Goal: Task Accomplishment & Management: Manage account settings

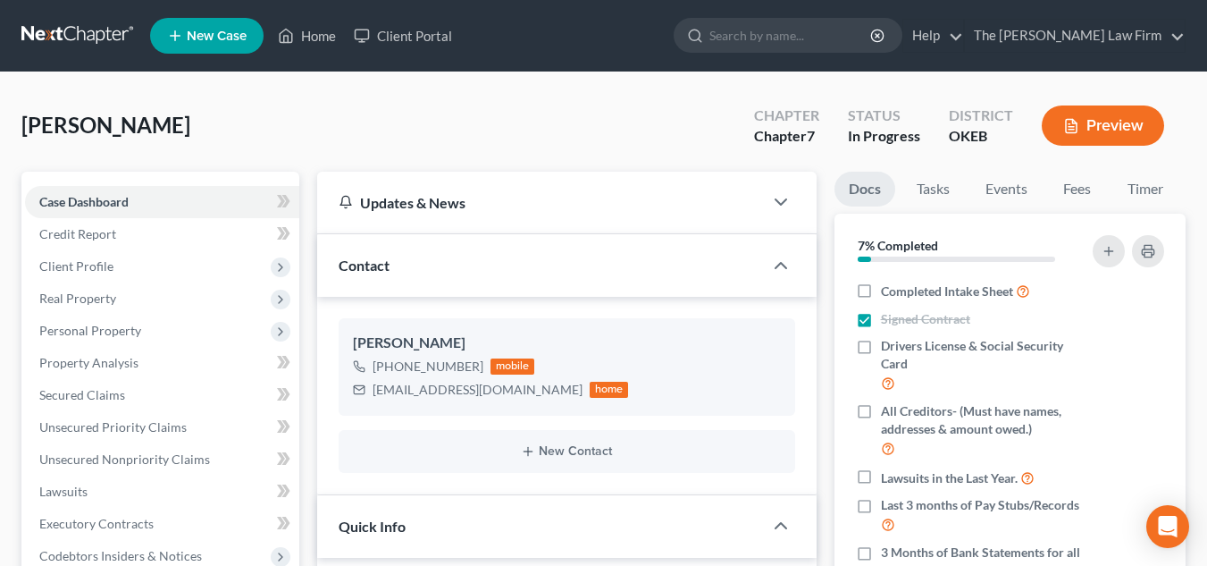
select select "4"
click at [818, 29] on input "search" at bounding box center [790, 35] width 163 height 33
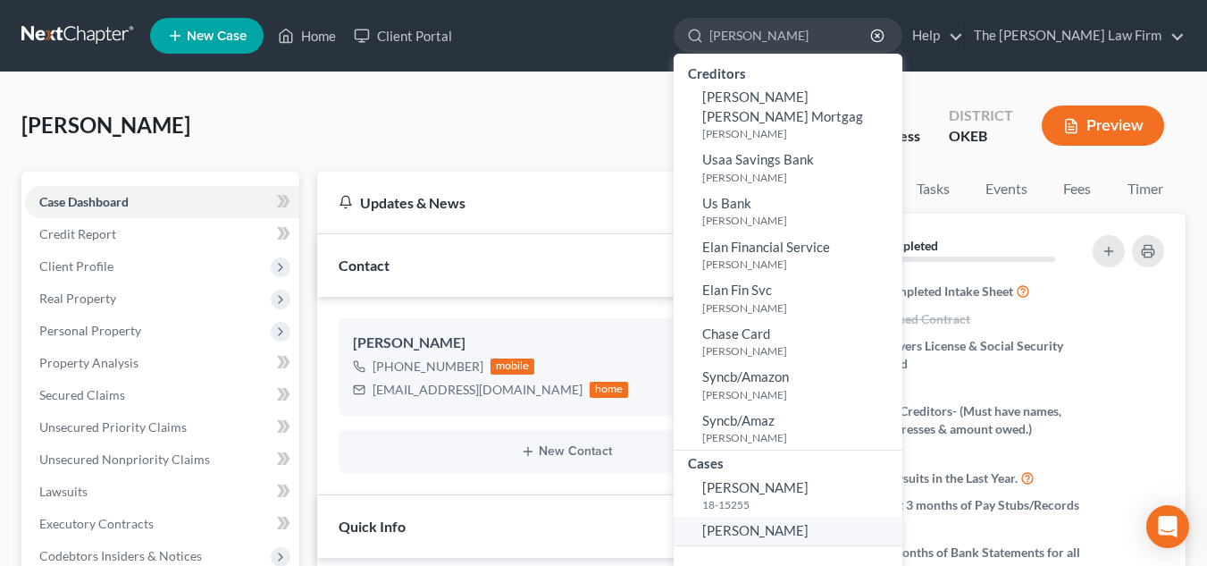
type input "[PERSON_NAME]"
click at [859, 516] on link "[PERSON_NAME]" at bounding box center [788, 530] width 229 height 28
select select "3"
select select "4"
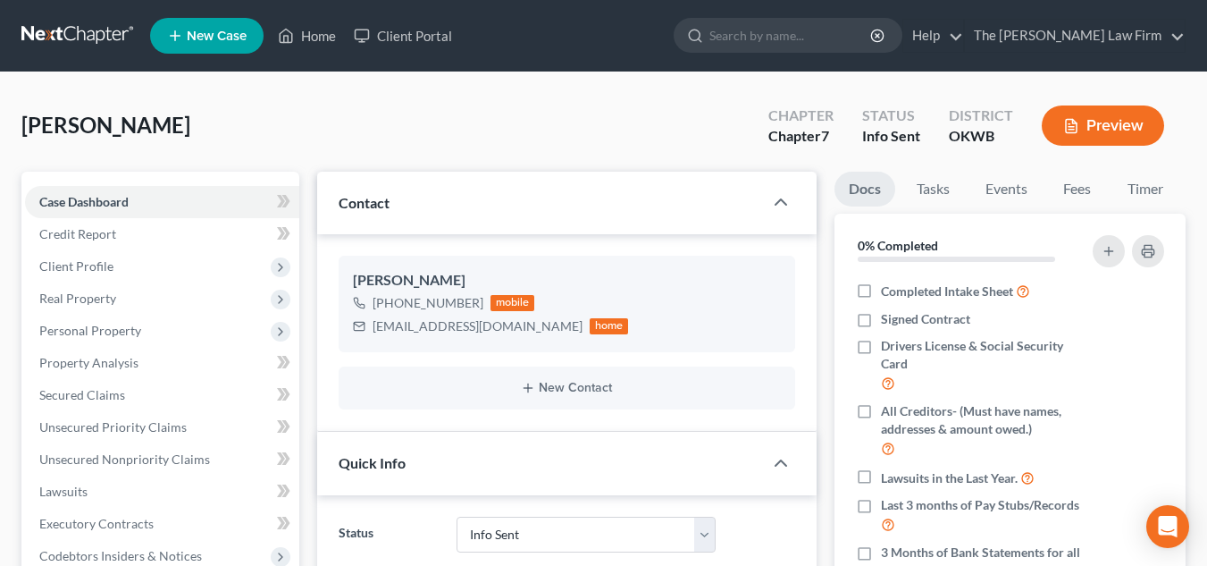
scroll to position [20, 0]
click at [881, 310] on label "Signed Contract" at bounding box center [925, 319] width 89 height 18
click at [888, 310] on input "Signed Contract" at bounding box center [894, 316] width 12 height 12
checkbox input "true"
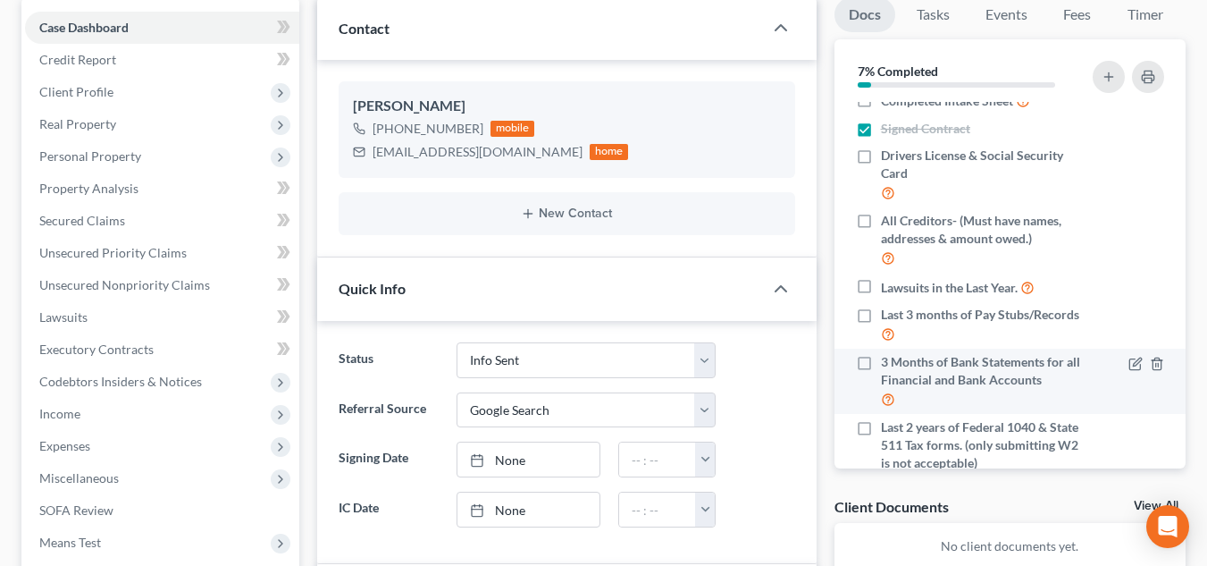
scroll to position [15, 0]
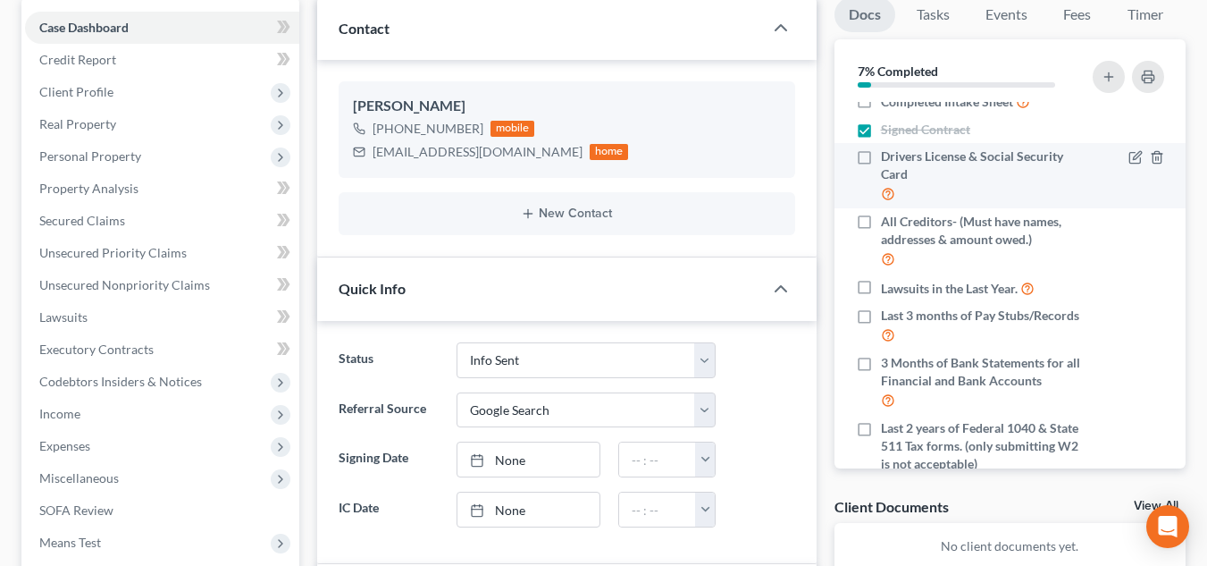
click at [881, 159] on label "Drivers License & Social Security Card" at bounding box center [982, 175] width 202 height 56
click at [888, 159] on input "Drivers License & Social Security Card" at bounding box center [894, 153] width 12 height 12
checkbox input "true"
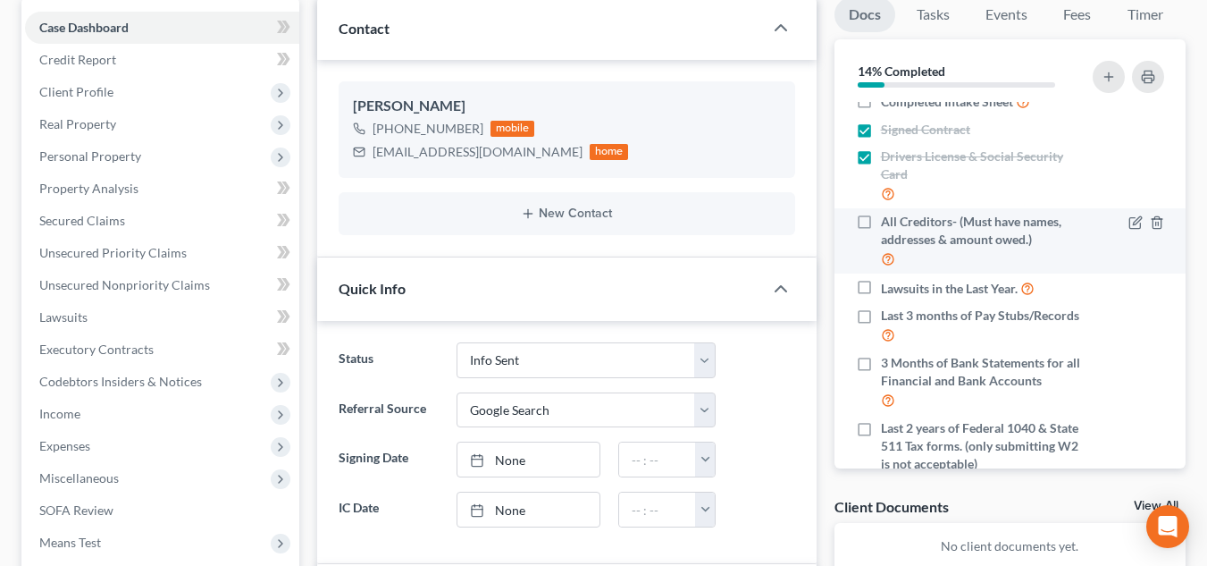
click at [881, 220] on label "All Creditors- (Must have names, addresses & amount owed.)" at bounding box center [982, 241] width 202 height 56
click at [888, 220] on input "All Creditors- (Must have names, addresses & amount owed.)" at bounding box center [894, 219] width 12 height 12
checkbox input "true"
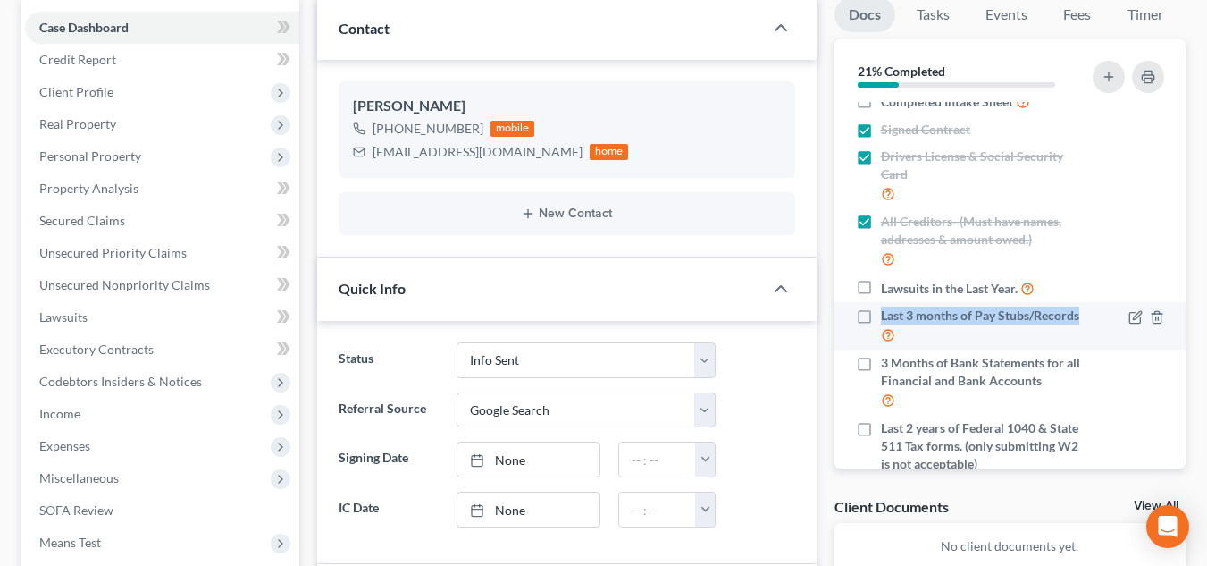
drag, startPoint x: 859, startPoint y: 285, endPoint x: 860, endPoint y: 311, distance: 25.9
click at [860, 311] on ul "Completed Intake Sheet Signed Contract Drivers License & Social Security Card A…" at bounding box center [1010, 429] width 323 height 684
click at [881, 311] on label "Last 3 months of Pay Stubs/Records" at bounding box center [982, 325] width 202 height 38
click at [888, 311] on input "Last 3 months of Pay Stubs/Records" at bounding box center [894, 312] width 12 height 12
checkbox input "true"
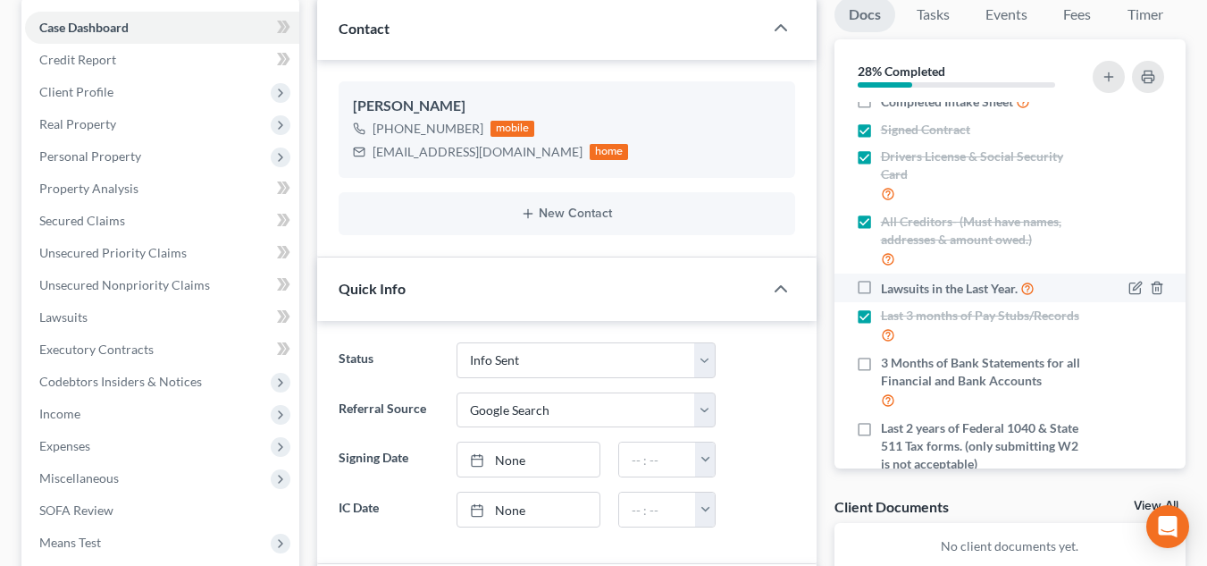
click at [881, 297] on label "Lawsuits in the Last Year." at bounding box center [958, 288] width 154 height 21
click at [888, 289] on input "Lawsuits in the Last Year." at bounding box center [894, 284] width 12 height 12
checkbox input "true"
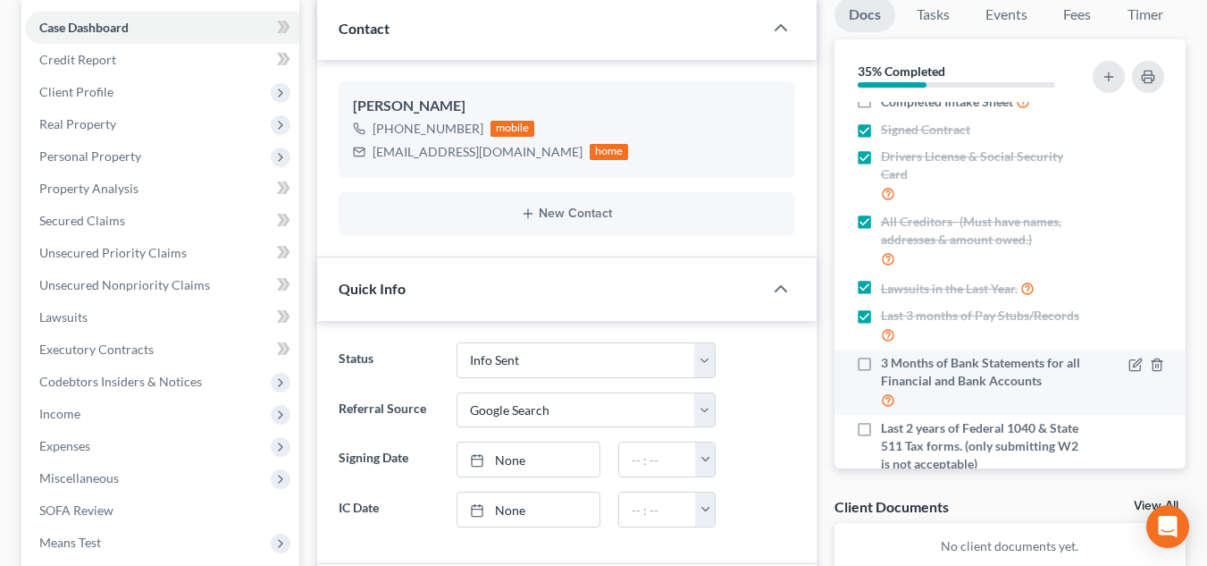
click at [881, 375] on label "3 Months of Bank Statements for all Financial and Bank Accounts" at bounding box center [982, 382] width 202 height 56
click at [888, 365] on input "3 Months of Bank Statements for all Financial and Bank Accounts" at bounding box center [894, 360] width 12 height 12
checkbox input "true"
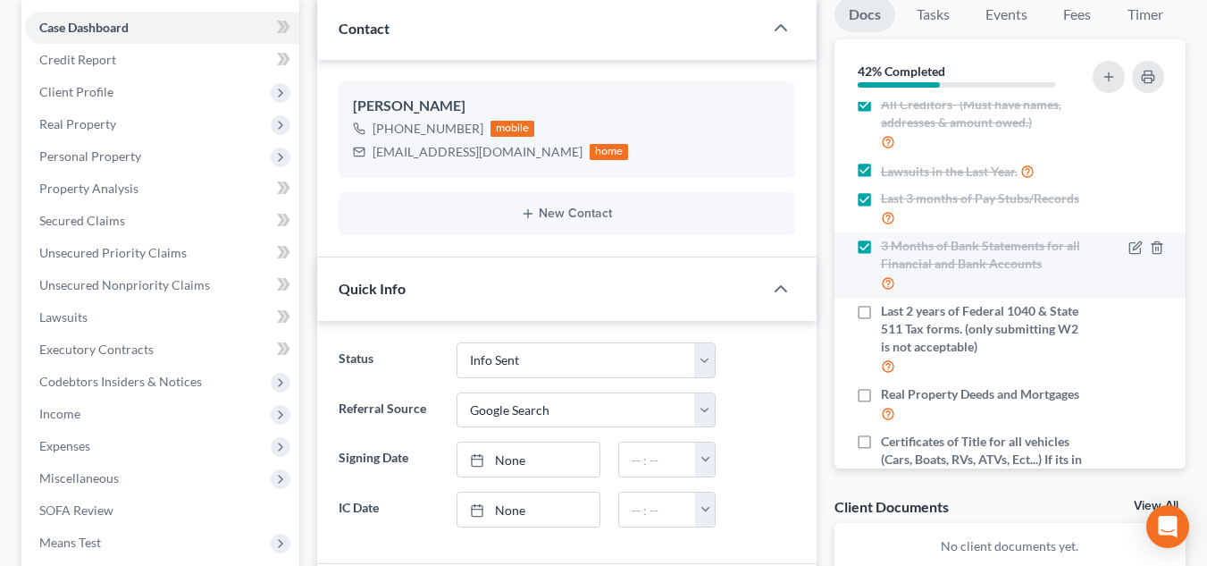
scroll to position [138, 0]
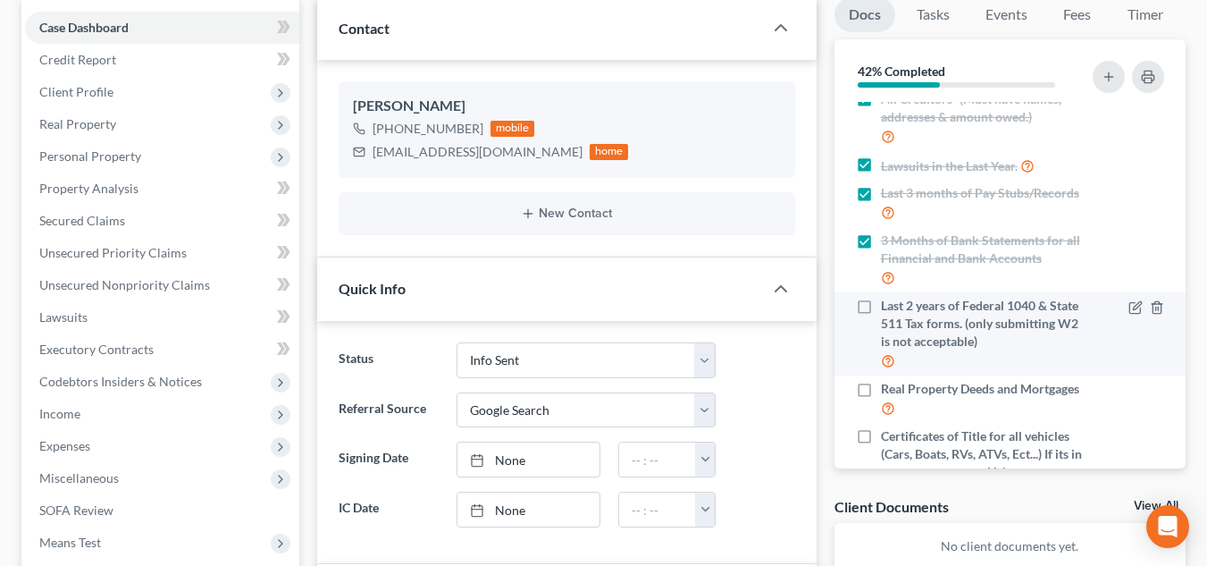
click at [901, 338] on span "Last 2 years of Federal 1040 & State 511 Tax forms. (only submitting W2 is not …" at bounding box center [982, 324] width 202 height 54
click at [900, 308] on input "Last 2 years of Federal 1040 & State 511 Tax forms. (only submitting W2 is not …" at bounding box center [894, 303] width 12 height 12
checkbox input "true"
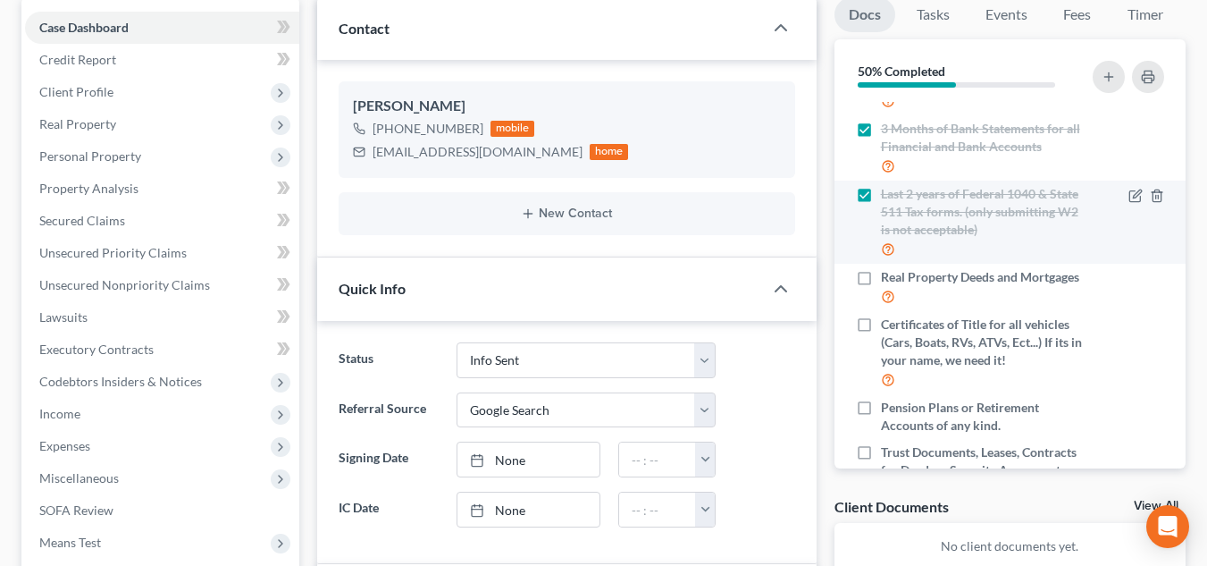
scroll to position [250, 0]
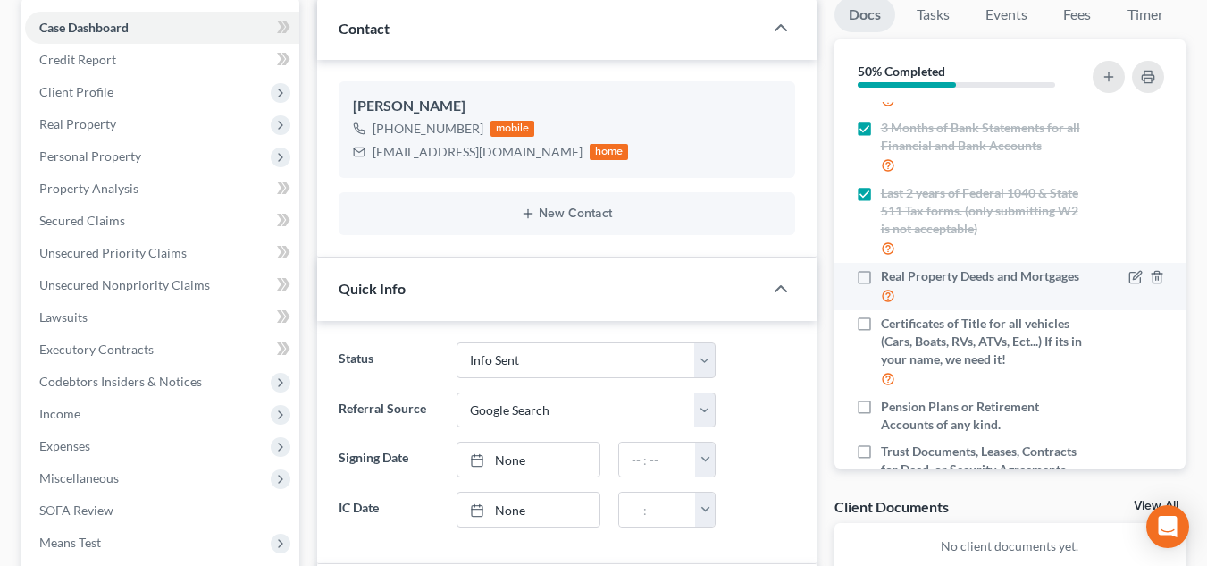
click at [898, 285] on span "Real Property Deeds and Mortgages" at bounding box center [980, 276] width 198 height 18
click at [898, 279] on input "Real Property Deeds and Mortgages" at bounding box center [894, 273] width 12 height 12
checkbox input "true"
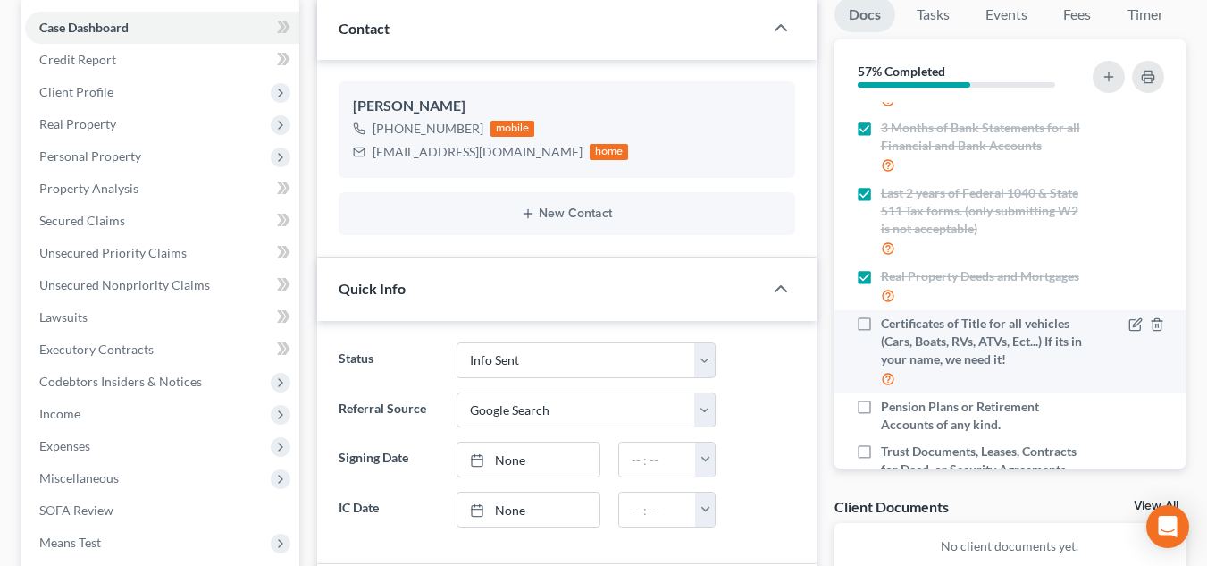
click at [905, 362] on span "Certificates of Title for all vehicles (Cars, Boats, RVs, ATVs, Ect...) If its …" at bounding box center [982, 341] width 202 height 54
click at [900, 326] on input "Certificates of Title for all vehicles (Cars, Boats, RVs, ATVs, Ect...) If its …" at bounding box center [894, 320] width 12 height 12
checkbox input "true"
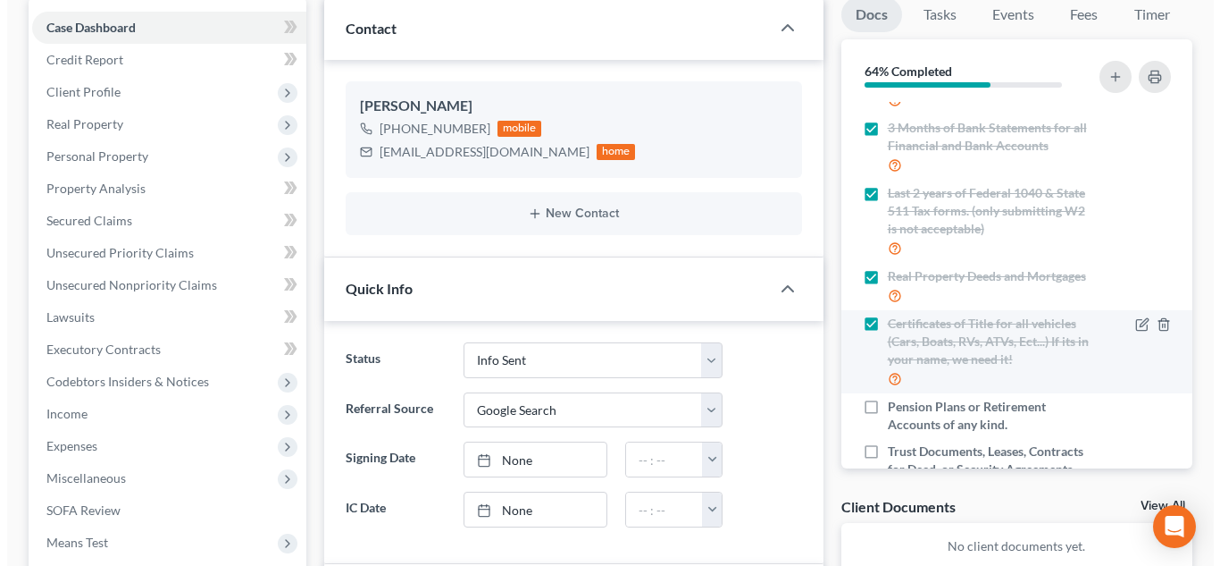
scroll to position [364, 0]
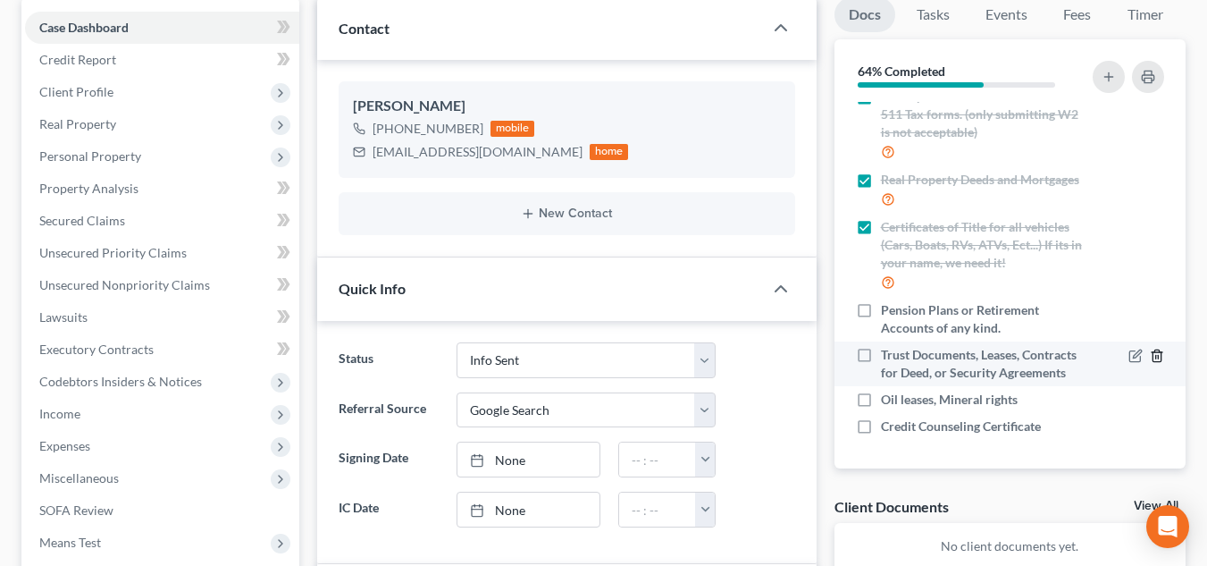
click at [1152, 361] on icon "button" at bounding box center [1156, 355] width 8 height 12
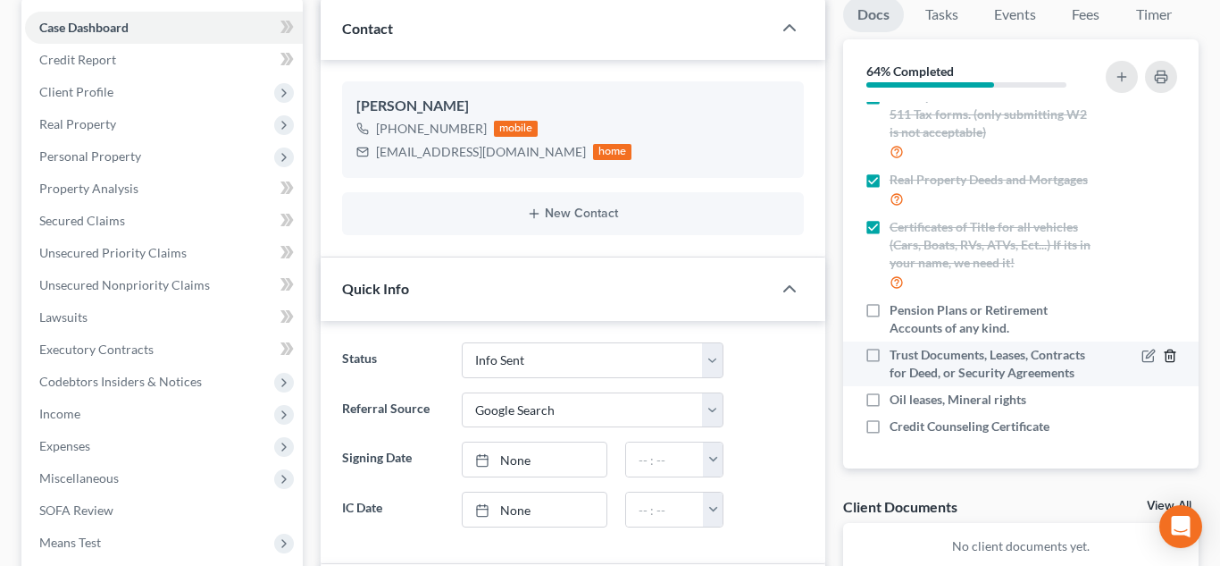
scroll to position [2, 0]
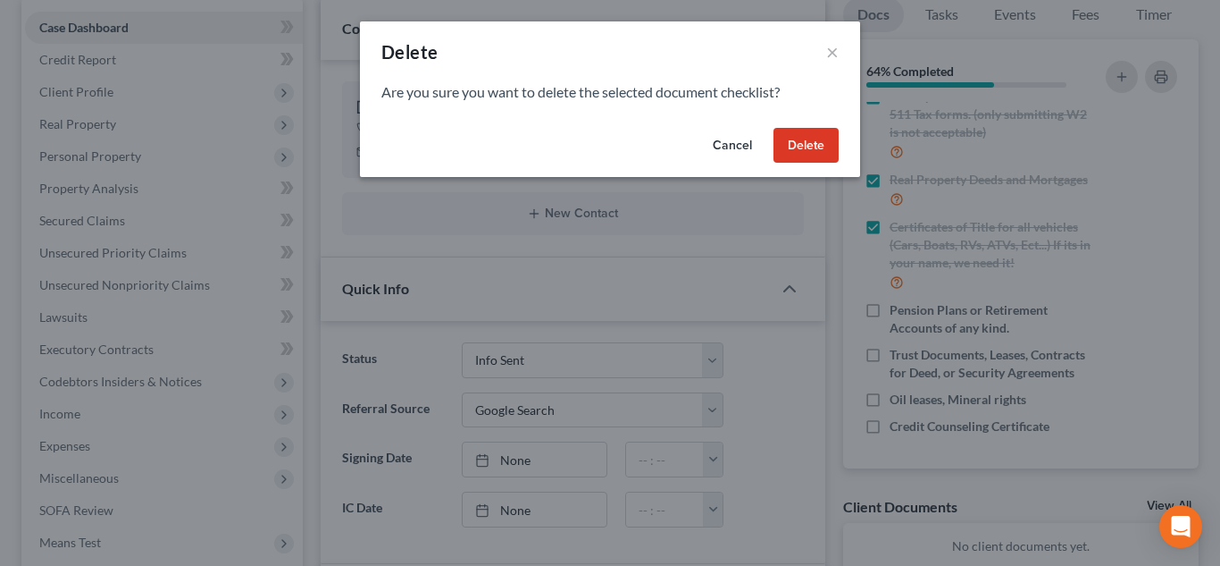
click at [800, 140] on button "Delete" at bounding box center [806, 146] width 65 height 36
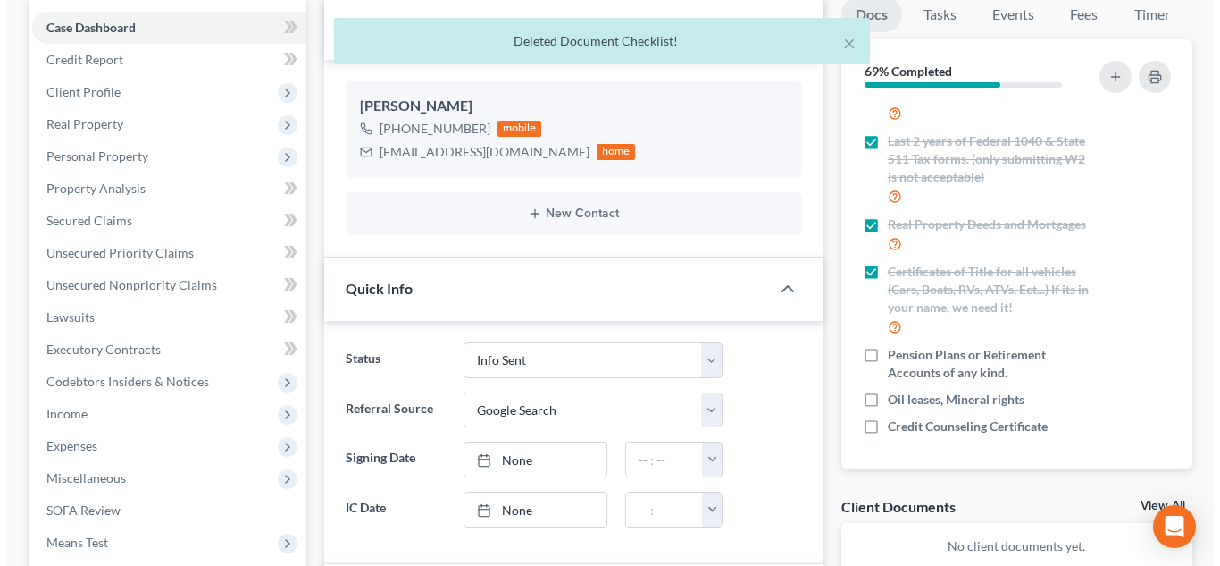
scroll to position [20, 0]
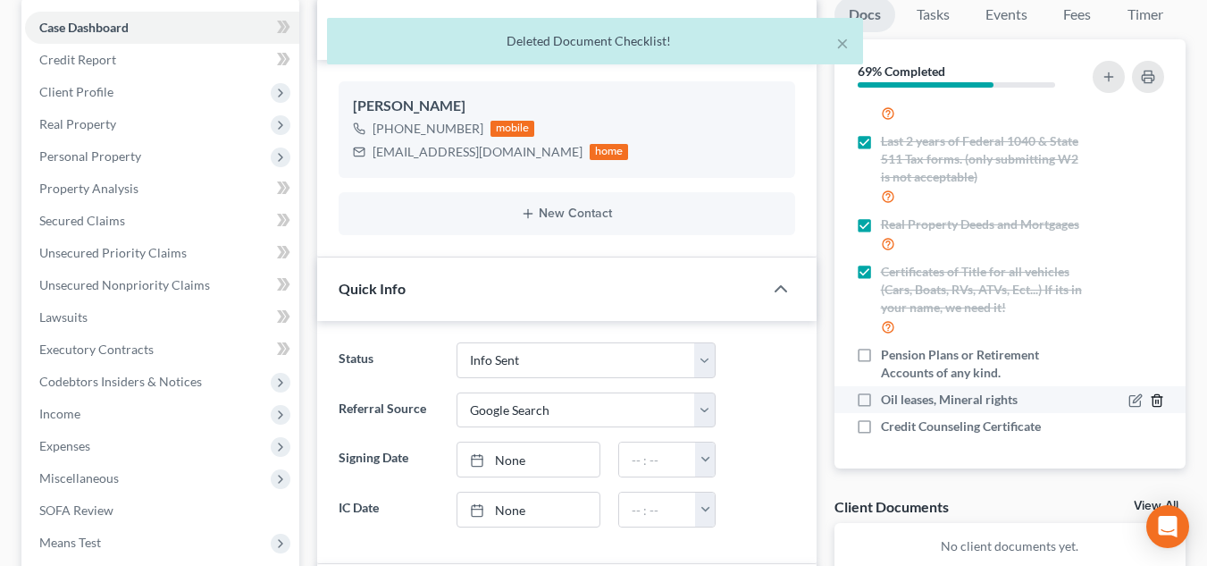
click at [1150, 405] on icon "button" at bounding box center [1157, 400] width 14 height 14
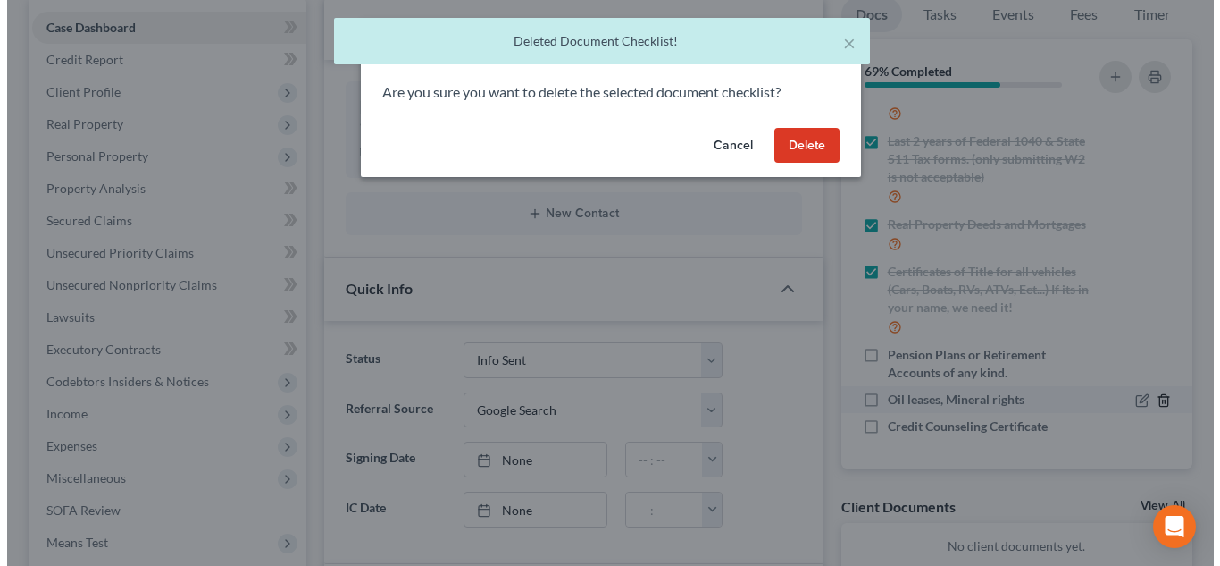
scroll to position [2, 0]
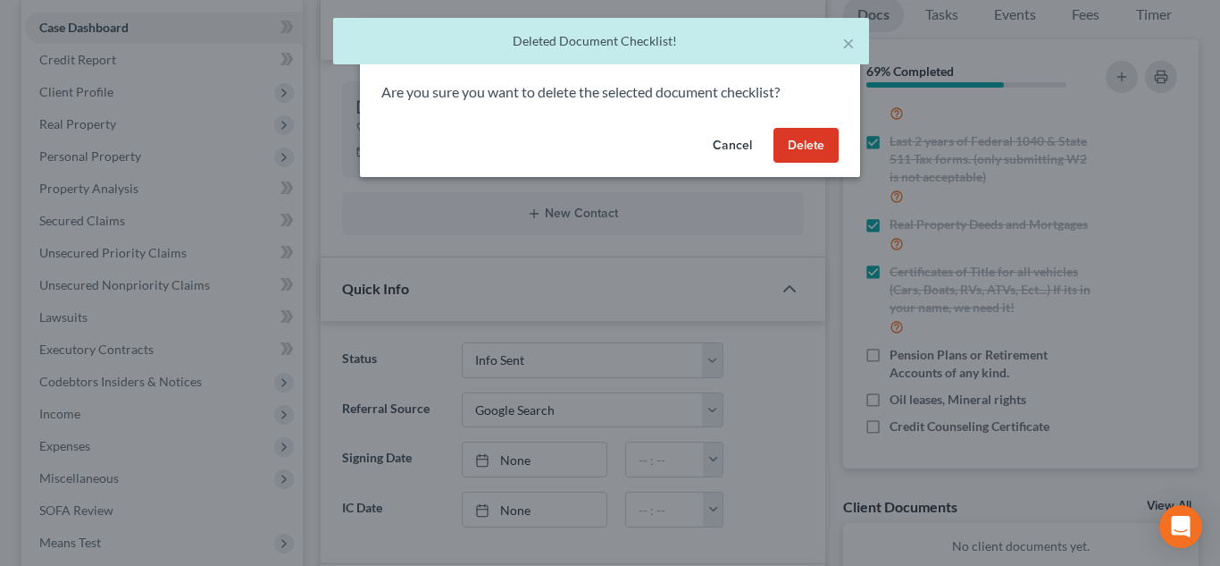
click at [804, 131] on button "Delete" at bounding box center [806, 146] width 65 height 36
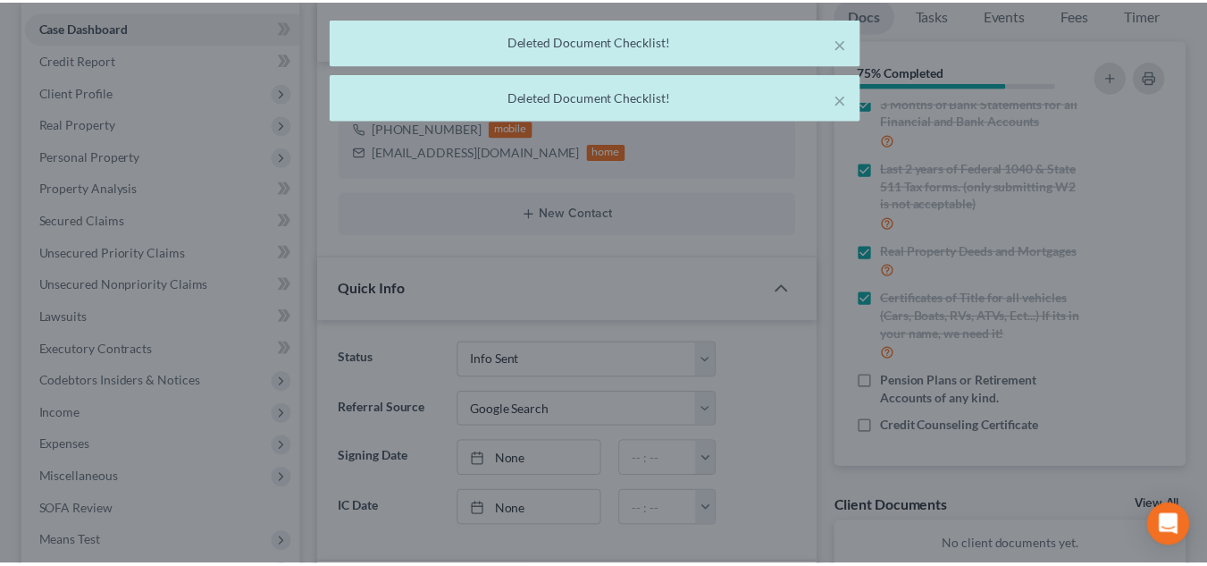
scroll to position [20, 0]
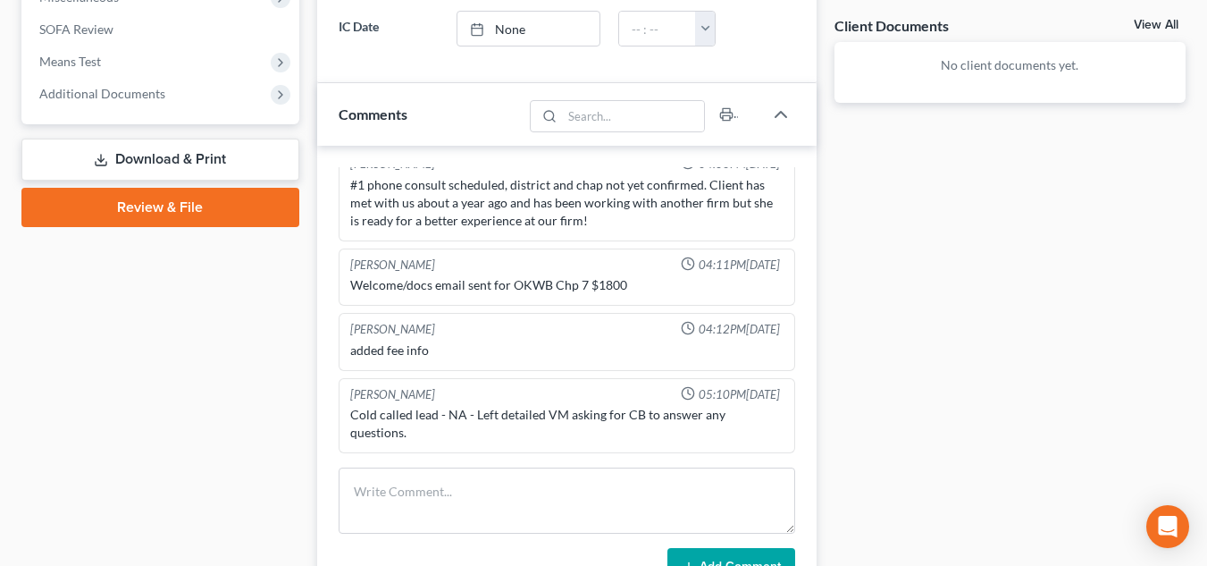
scroll to position [953, 0]
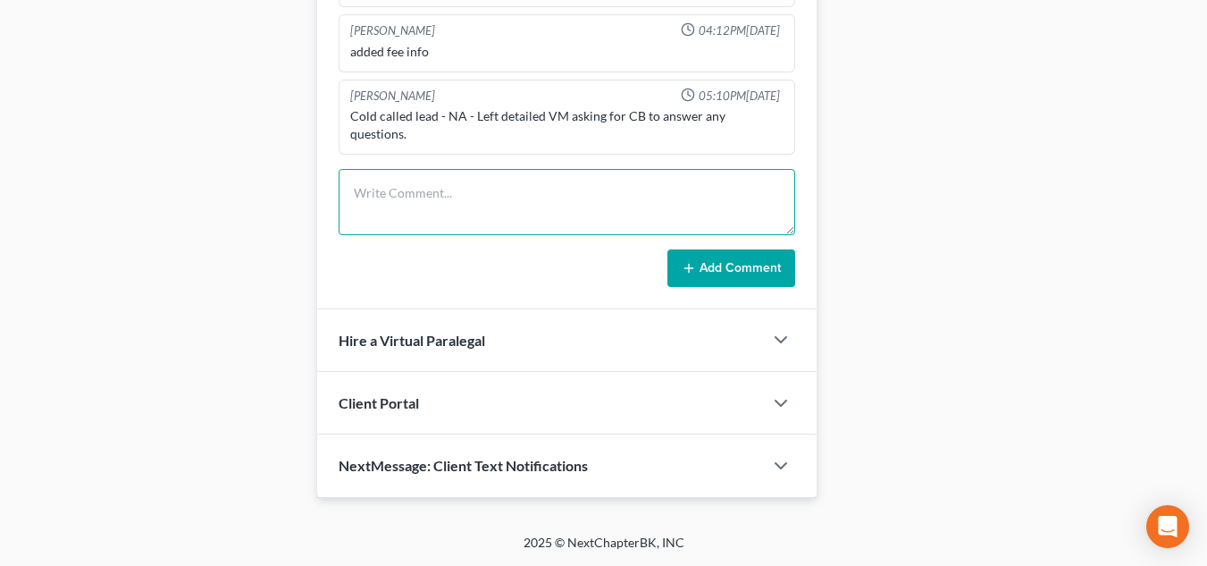
click at [426, 179] on textarea at bounding box center [567, 202] width 457 height 66
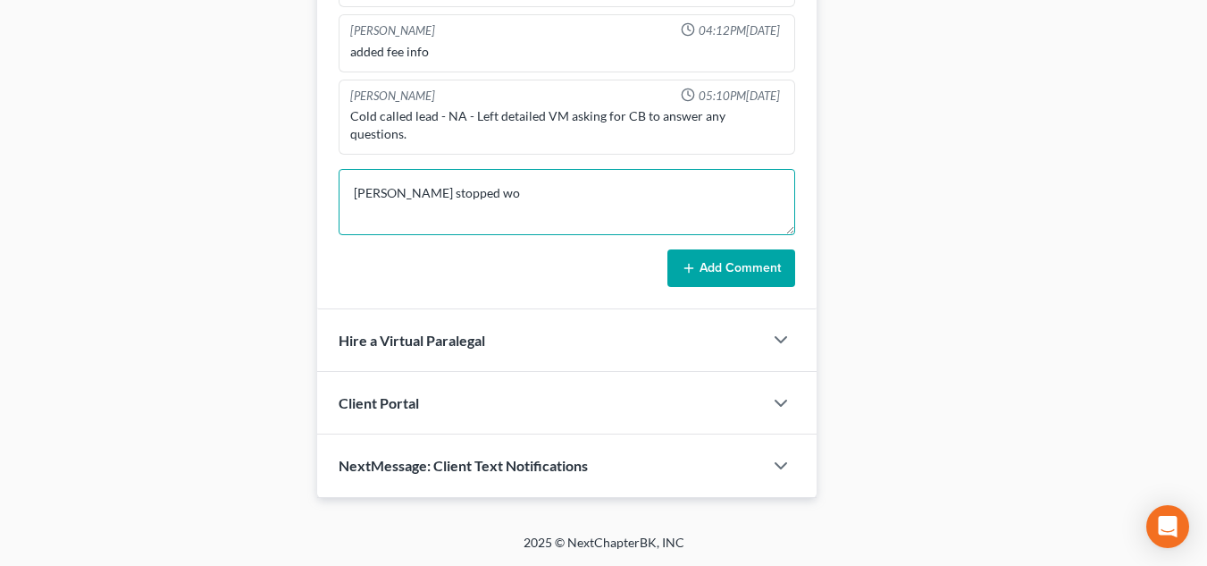
click at [507, 195] on textarea "[PERSON_NAME] stopped wo" at bounding box center [567, 202] width 457 height 66
click at [564, 195] on textarea "[PERSON_NAME] stopped working for Lifespring on [DATE], she started working for…" at bounding box center [567, 202] width 457 height 66
click at [557, 219] on textarea "[PERSON_NAME] stopped working for Lifespring, last paystub is [DATE], she start…" at bounding box center [567, 202] width 457 height 66
click at [417, 214] on textarea "[PERSON_NAME] stopped working for Lifespring, last paystub is [DATE], she start…" at bounding box center [567, 202] width 457 height 66
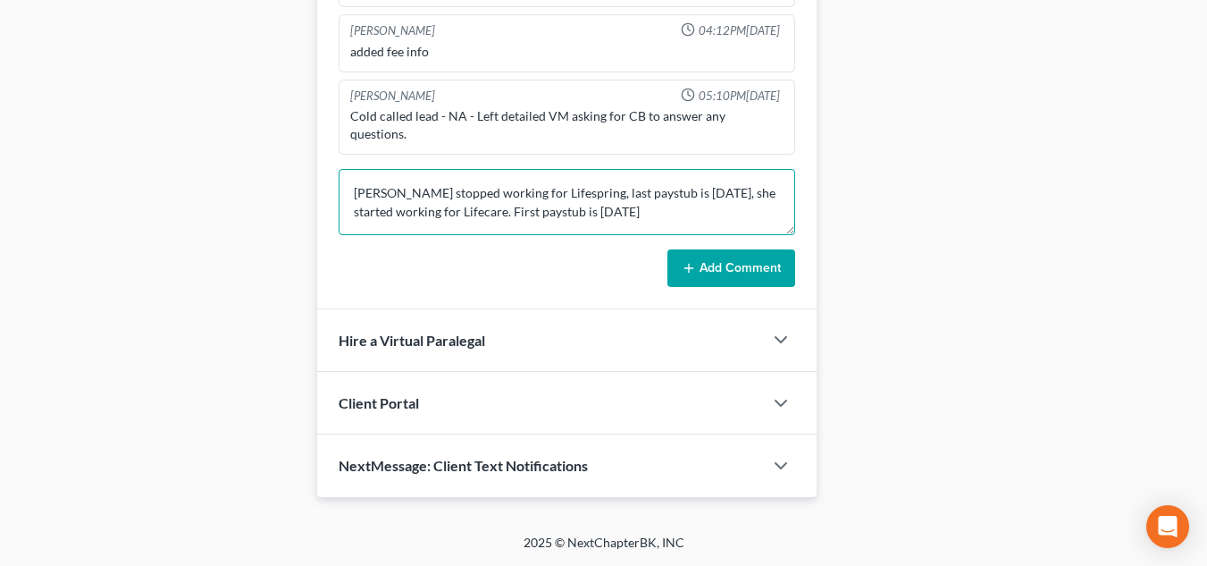
click at [558, 222] on textarea "[PERSON_NAME] stopped working for Lifespring, last paystub is [DATE], she start…" at bounding box center [567, 202] width 457 height 66
type textarea "[PERSON_NAME] stopped working for Lifespring, last paystub is [DATE], she start…"
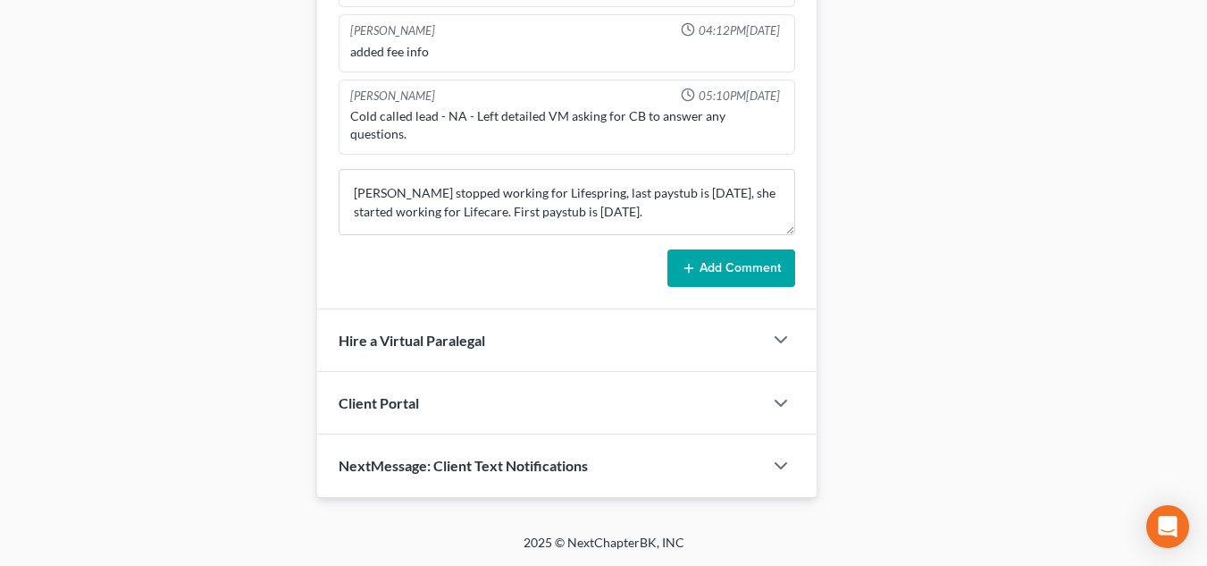
click at [695, 270] on icon at bounding box center [689, 268] width 14 height 14
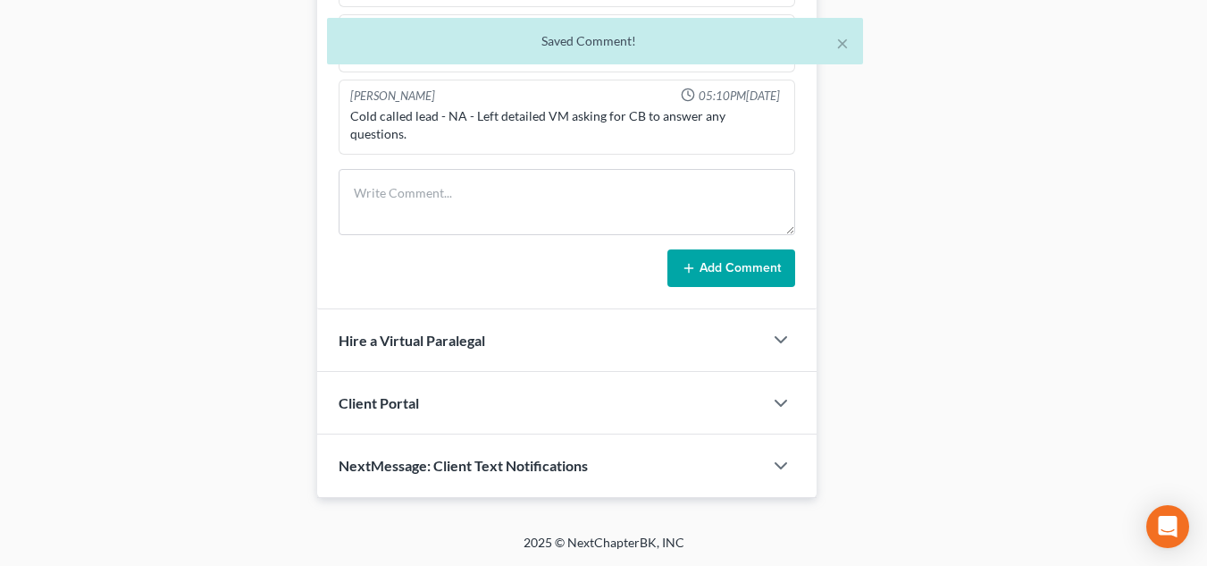
scroll to position [104, 0]
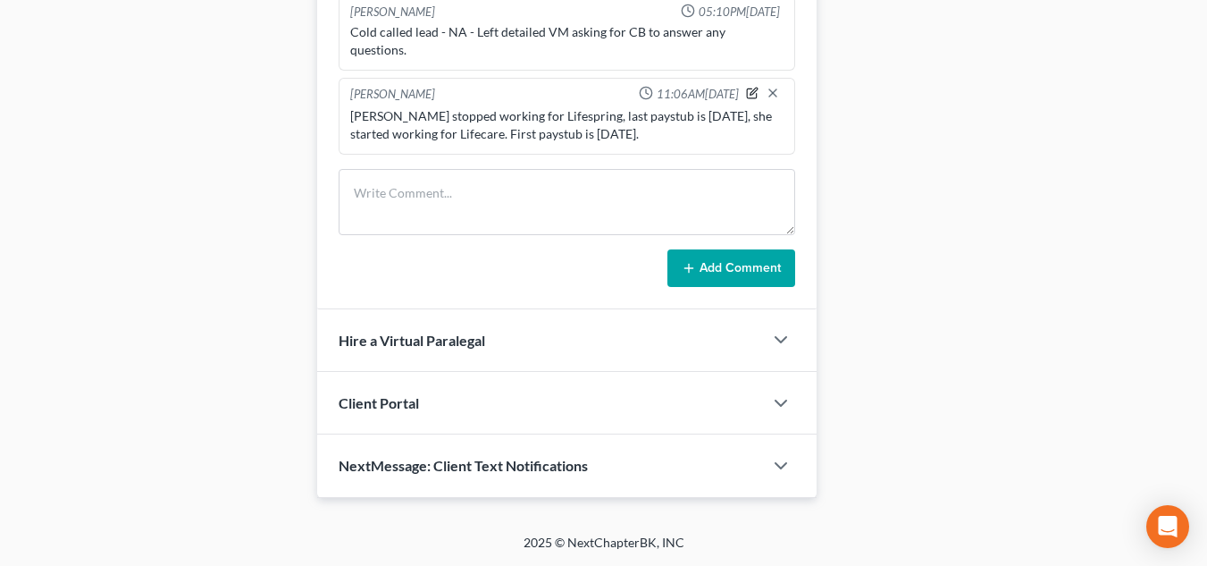
click at [746, 96] on icon "button" at bounding box center [752, 93] width 13 height 13
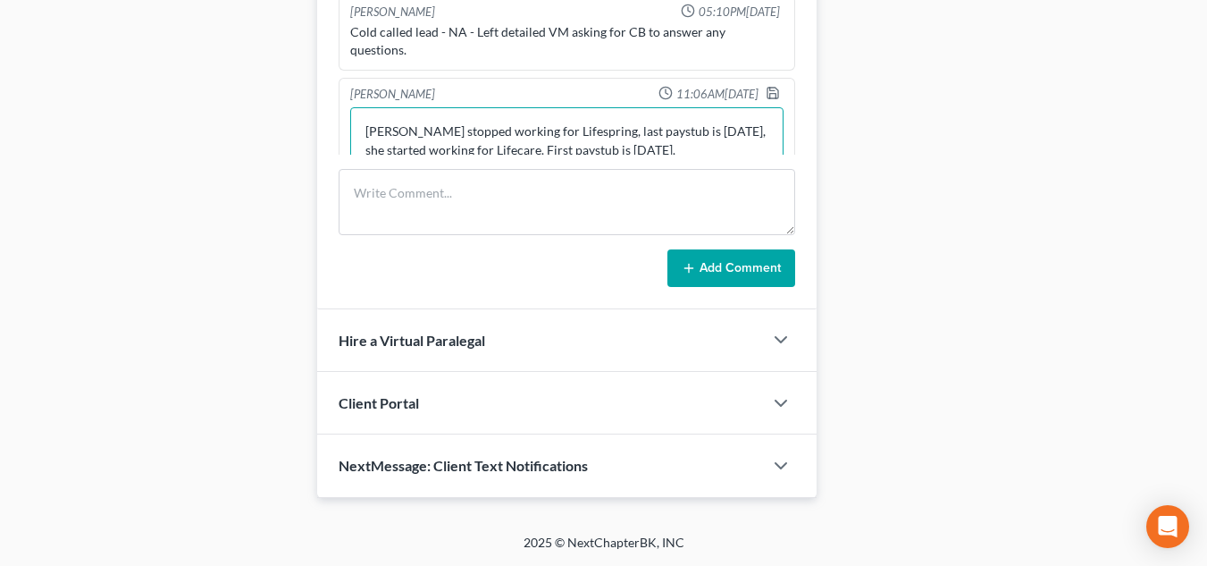
click at [473, 152] on textarea "[PERSON_NAME] stopped working for Lifespring, last paystub is [DATE], she start…" at bounding box center [566, 140] width 433 height 66
click at [701, 152] on textarea "[PERSON_NAME] stopped working for Lifespring, last paystub is [DATE], she start…" at bounding box center [566, 137] width 433 height 66
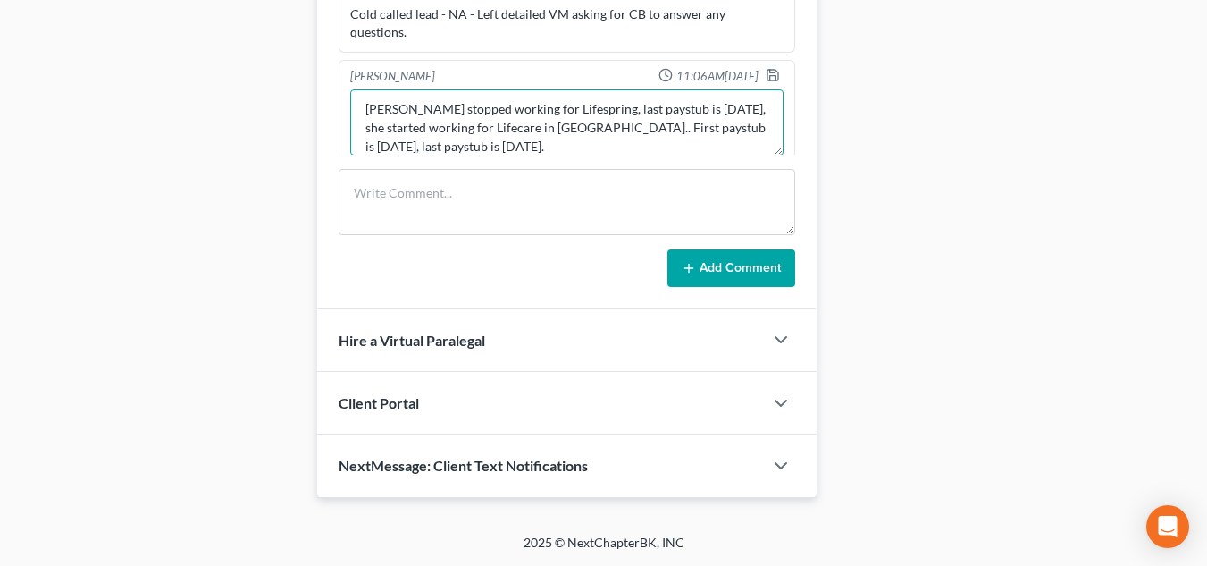
scroll to position [23, 0]
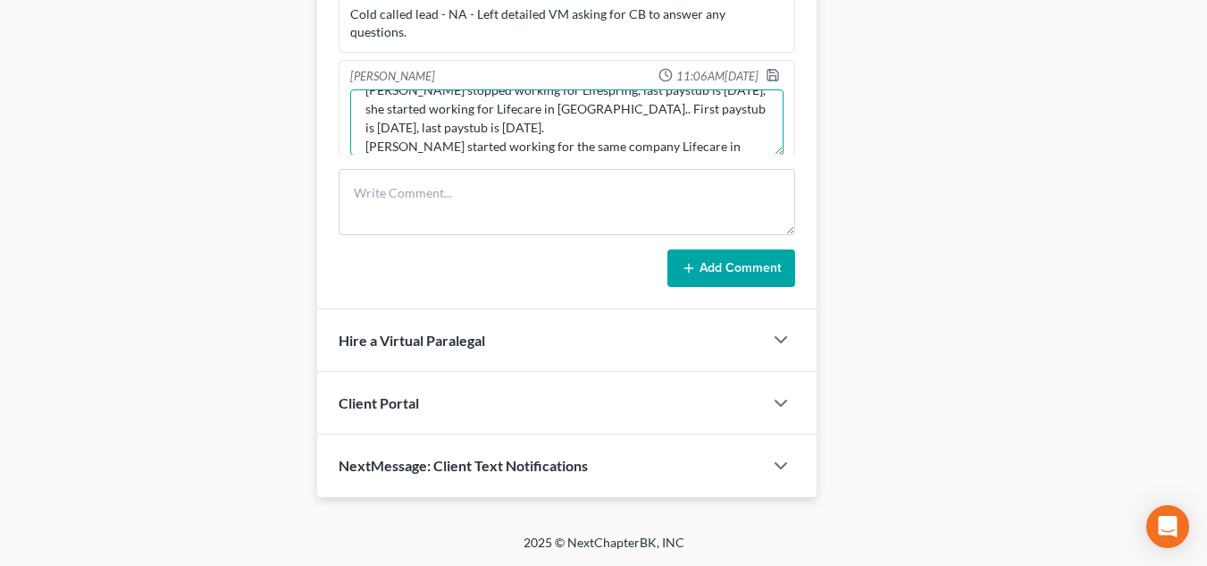
click at [650, 150] on textarea "[PERSON_NAME] stopped working for Lifespring, last paystub is [DATE], she start…" at bounding box center [566, 122] width 433 height 66
click at [597, 152] on textarea "[PERSON_NAME] stopped working for Lifespring, last paystub is [DATE], she start…" at bounding box center [566, 122] width 433 height 66
drag, startPoint x: 597, startPoint y: 152, endPoint x: 499, endPoint y: 152, distance: 98.3
click at [499, 152] on textarea "[PERSON_NAME] stopped working for Lifespring, last paystub is [DATE], she start…" at bounding box center [566, 122] width 433 height 66
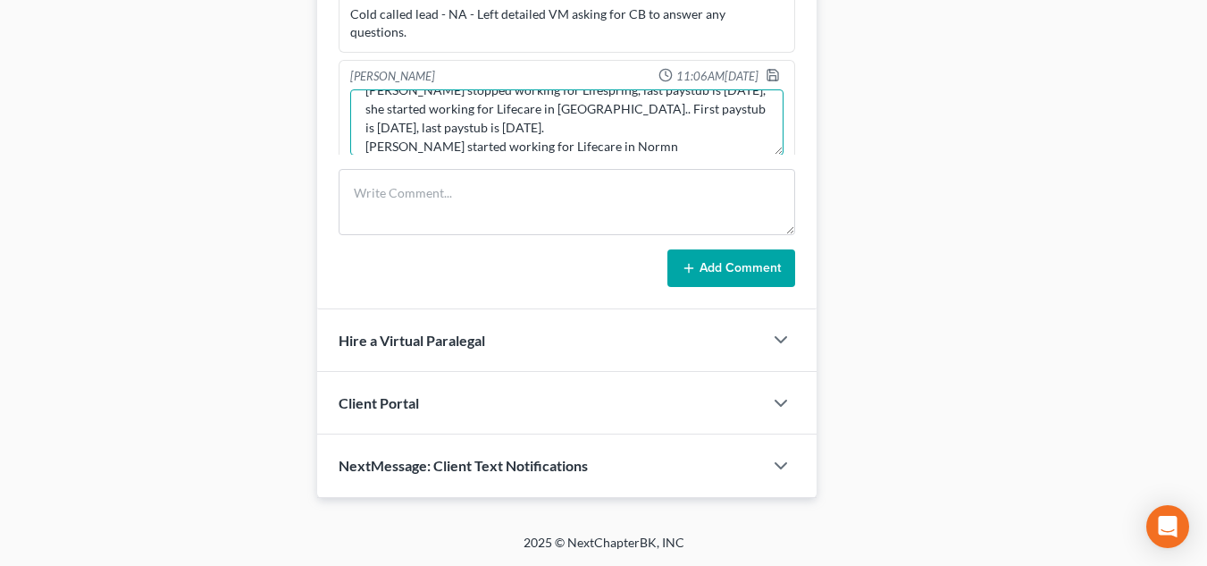
click at [587, 151] on textarea "[PERSON_NAME] stopped working for Lifespring, last paystub is [DATE], she start…" at bounding box center [566, 122] width 433 height 66
click at [601, 147] on textarea "[PERSON_NAME] stopped working for Lifespring, last paystub is [DATE], she start…" at bounding box center [566, 122] width 433 height 66
click at [426, 130] on textarea "[PERSON_NAME] stopped working for Lifespring, last paystub is [DATE], she start…" at bounding box center [566, 122] width 433 height 66
click at [690, 140] on textarea "[PERSON_NAME] stopped working for Lifespring, last paystub is [DATE], she start…" at bounding box center [566, 122] width 433 height 66
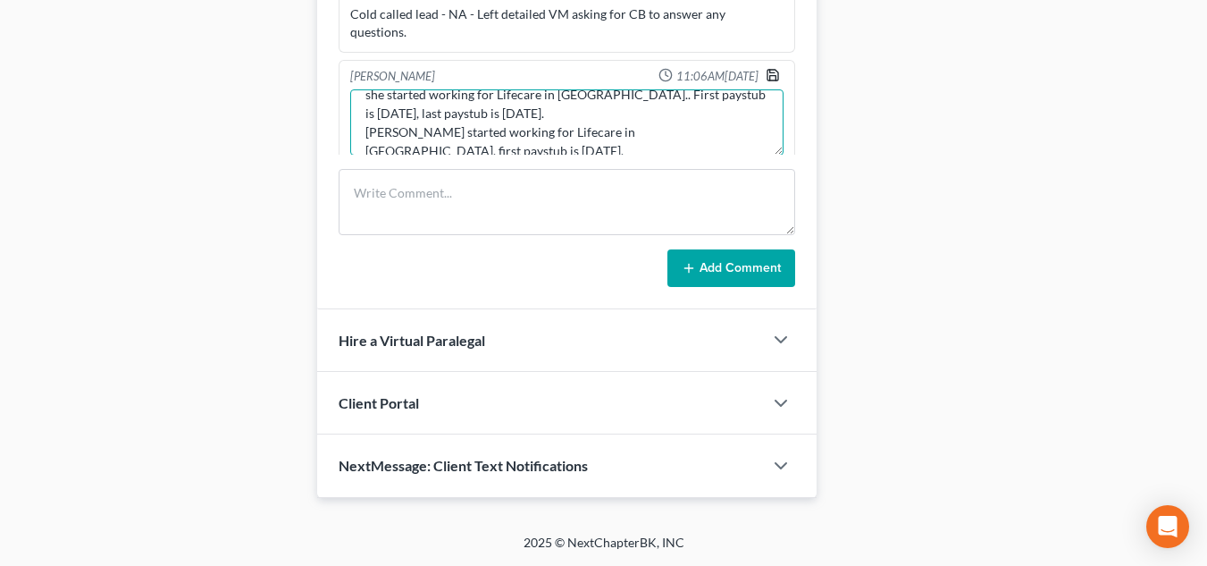
type textarea "[PERSON_NAME] stopped working for Lifespring, last paystub is [DATE], she start…"
click at [766, 77] on icon "button" at bounding box center [773, 75] width 14 height 14
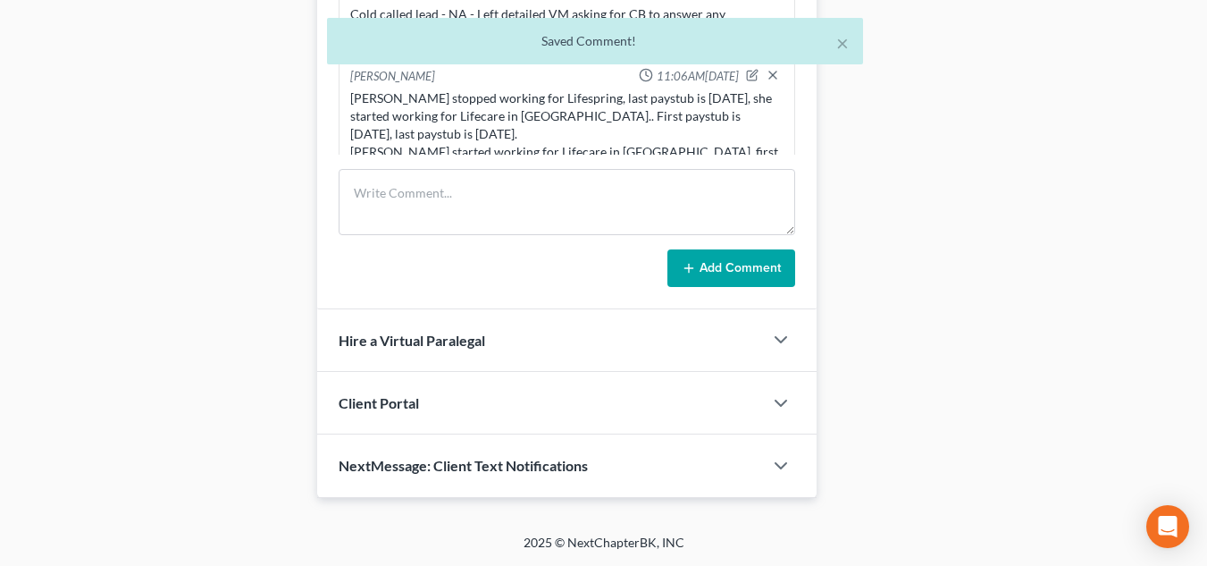
scroll to position [139, 0]
